Goal: Find specific page/section: Find specific page/section

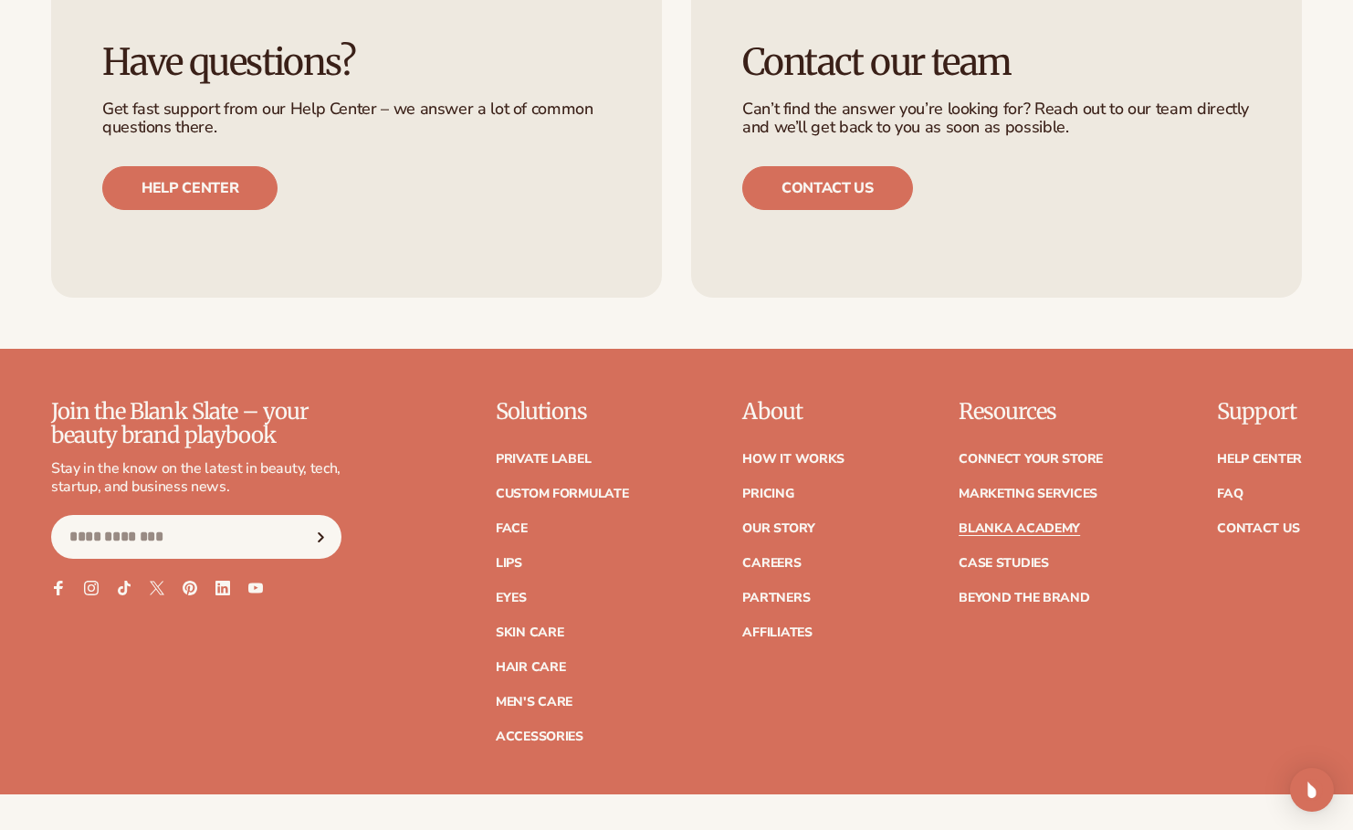
scroll to position [3470, 0]
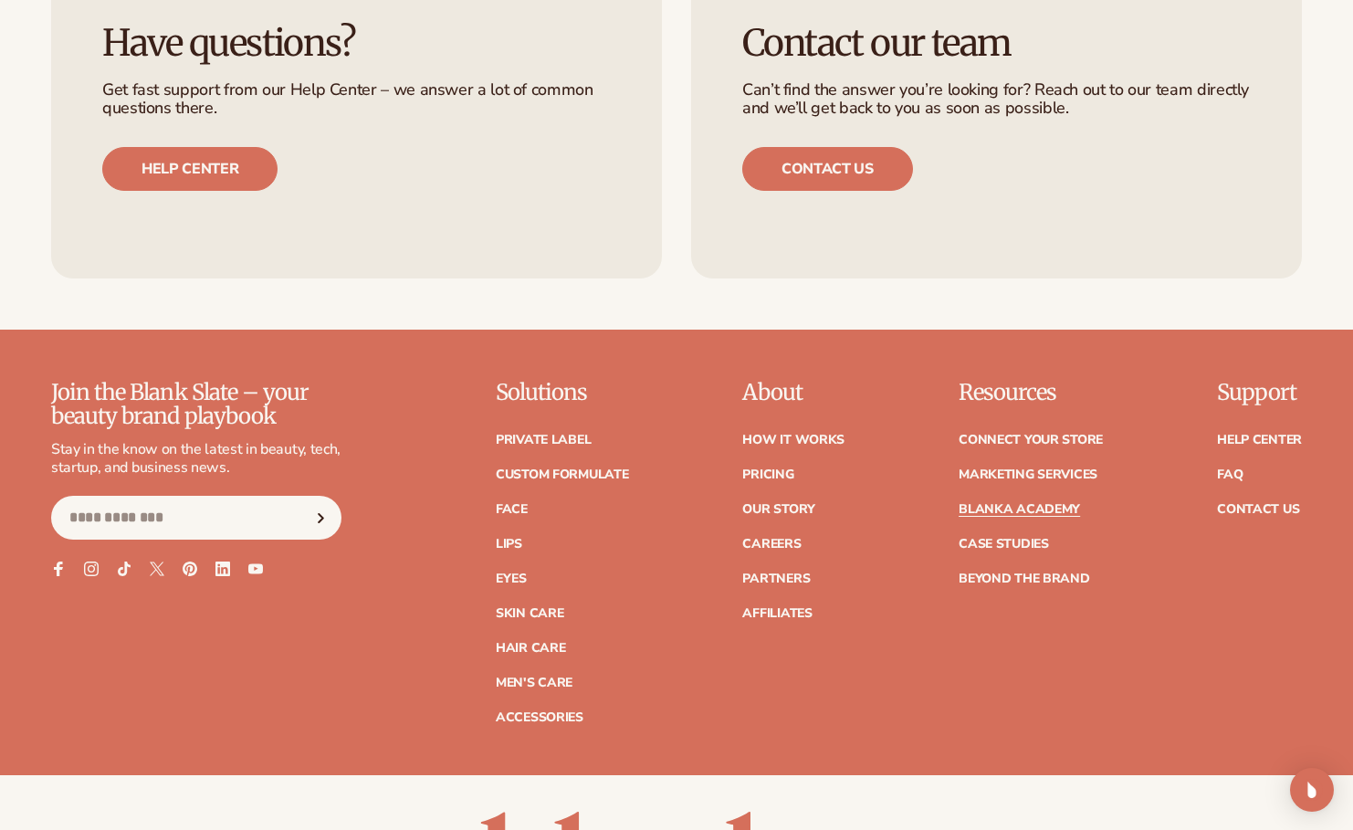
click at [1034, 434] on link "Connect your store" at bounding box center [1031, 440] width 144 height 13
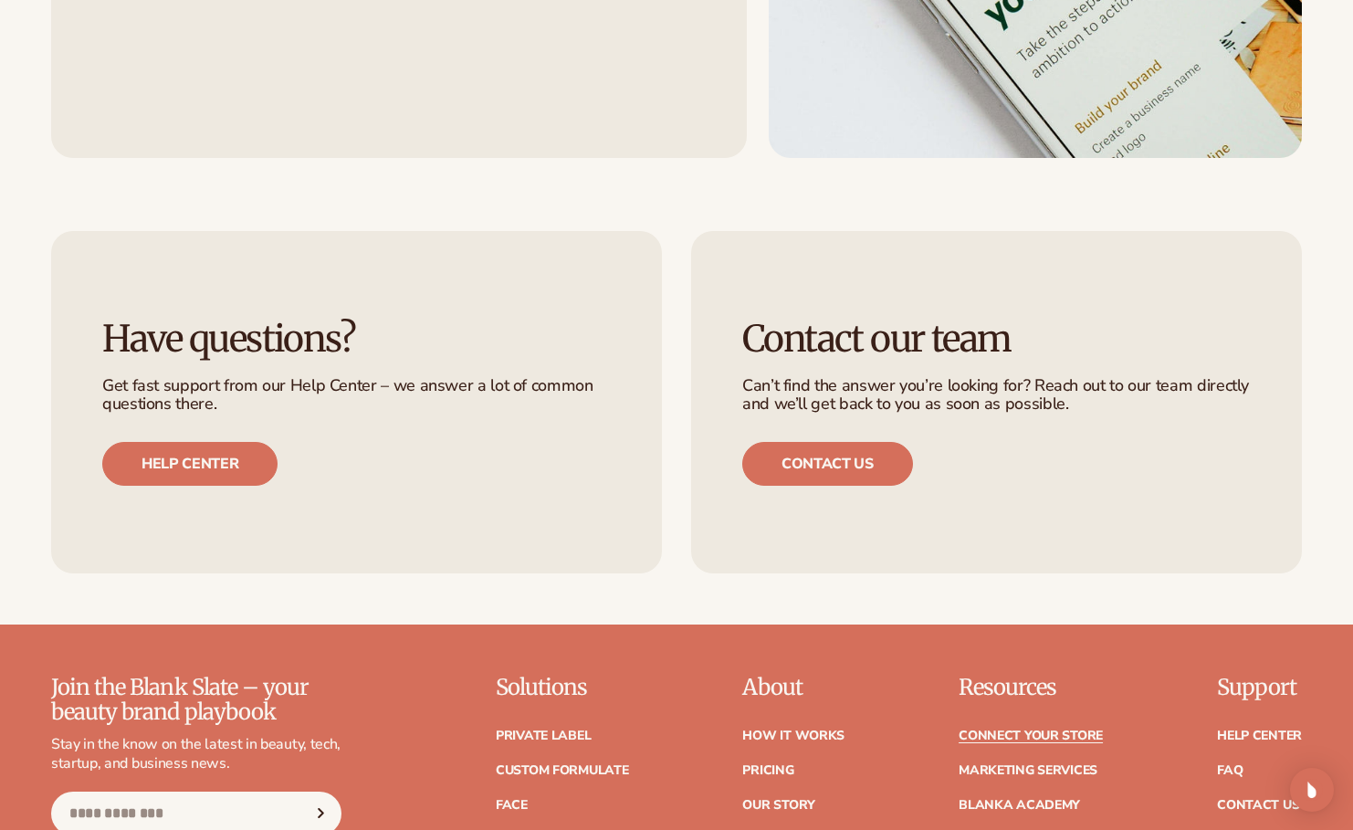
scroll to position [1918, 0]
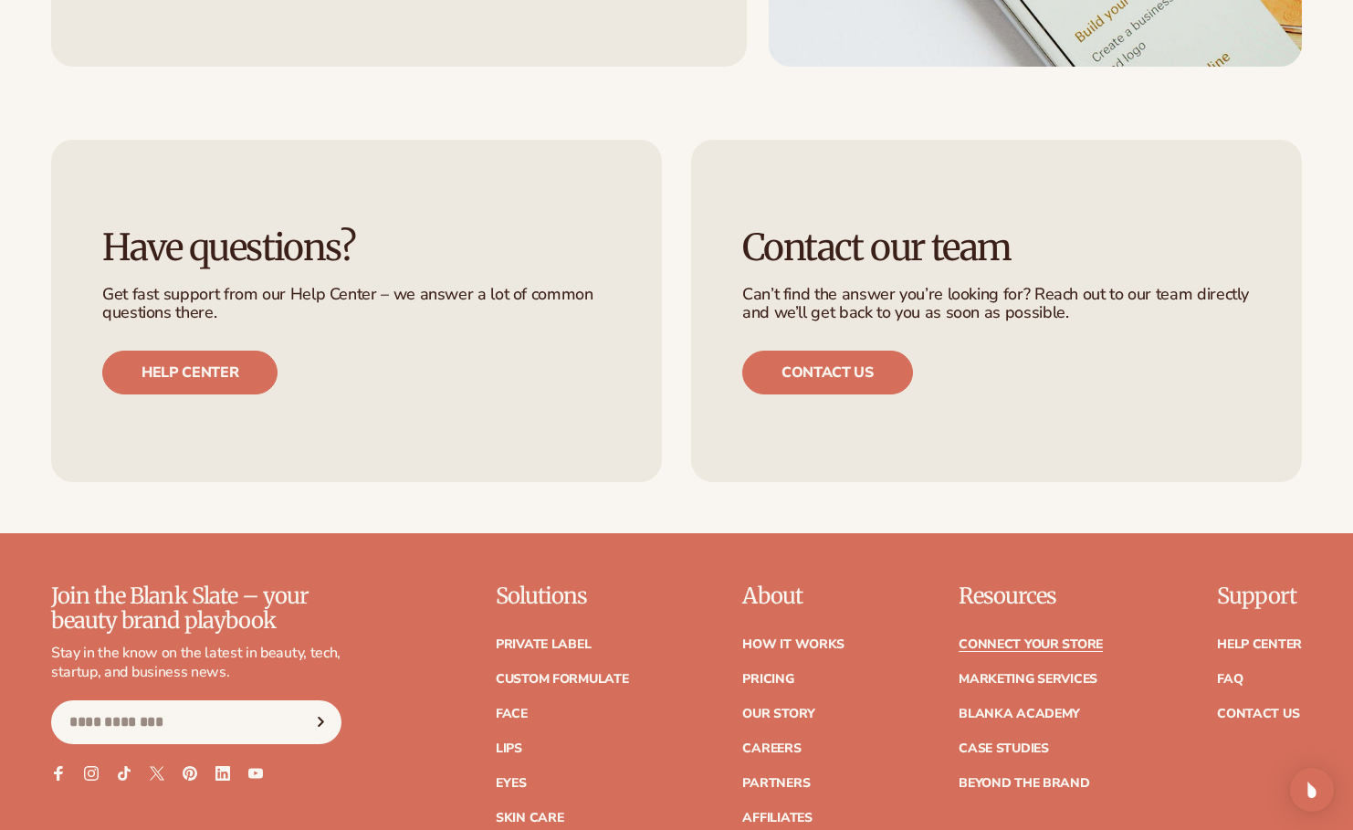
click at [208, 372] on link "Help center" at bounding box center [189, 373] width 175 height 44
